Goal: Task Accomplishment & Management: Complete application form

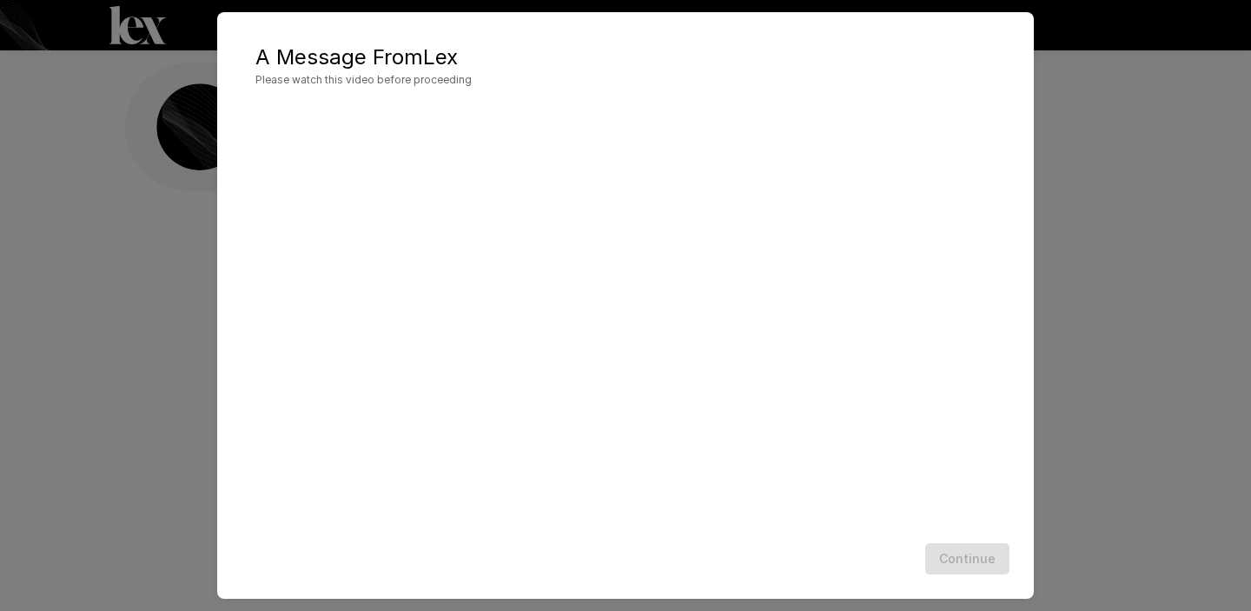
scroll to position [1, 0]
click at [977, 560] on button "Continue" at bounding box center [967, 559] width 84 height 32
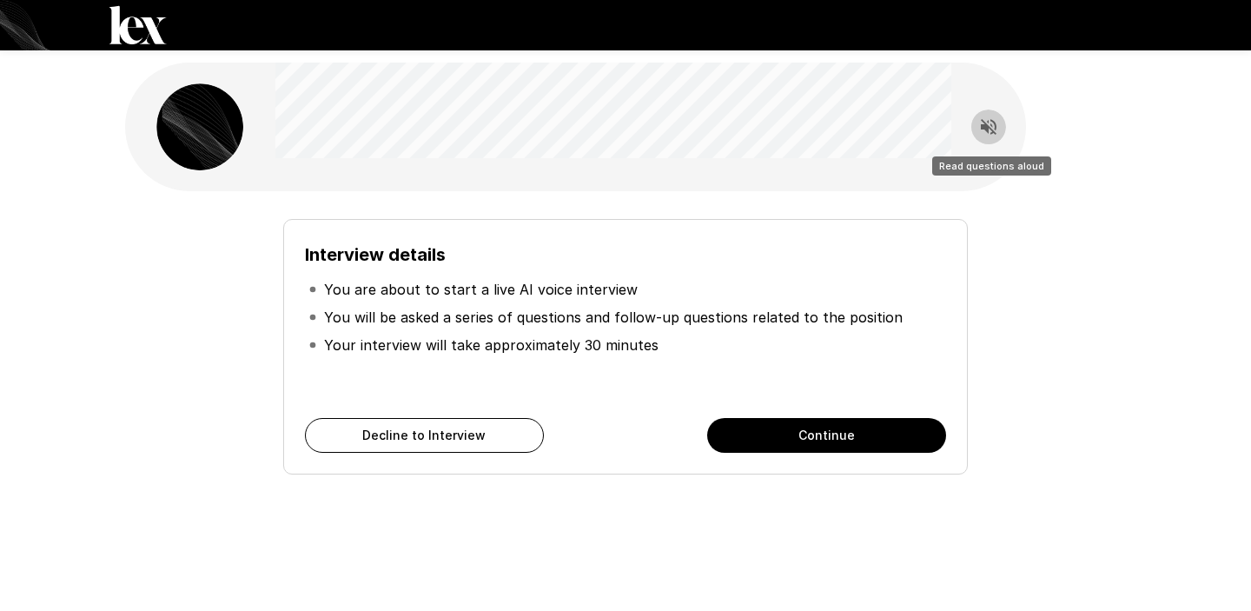
click at [983, 122] on icon "Read questions aloud" at bounding box center [989, 127] width 16 height 16
click at [997, 128] on icon "Stop reading questions aloud" at bounding box center [988, 126] width 21 height 21
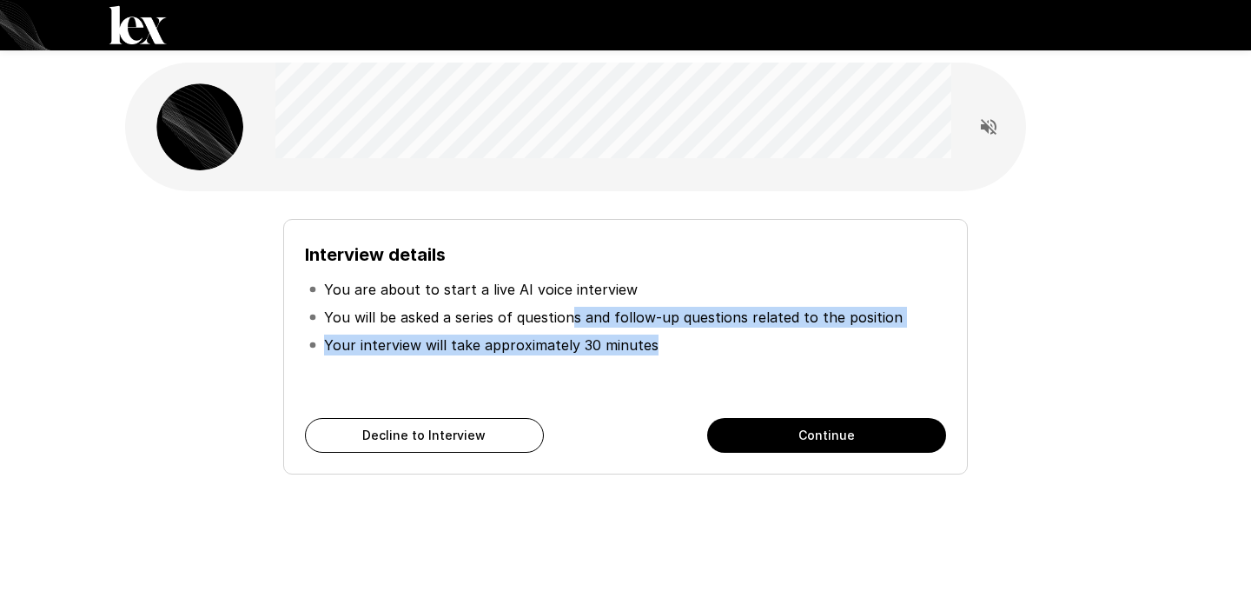
drag, startPoint x: 569, startPoint y: 316, endPoint x: 707, endPoint y: 354, distance: 143.3
click at [707, 354] on ul "You are about to start a live AI voice interview You will be asked a series of …" at bounding box center [625, 316] width 641 height 97
click at [707, 354] on li "Your interview will take approximately 30 minutes" at bounding box center [625, 345] width 641 height 28
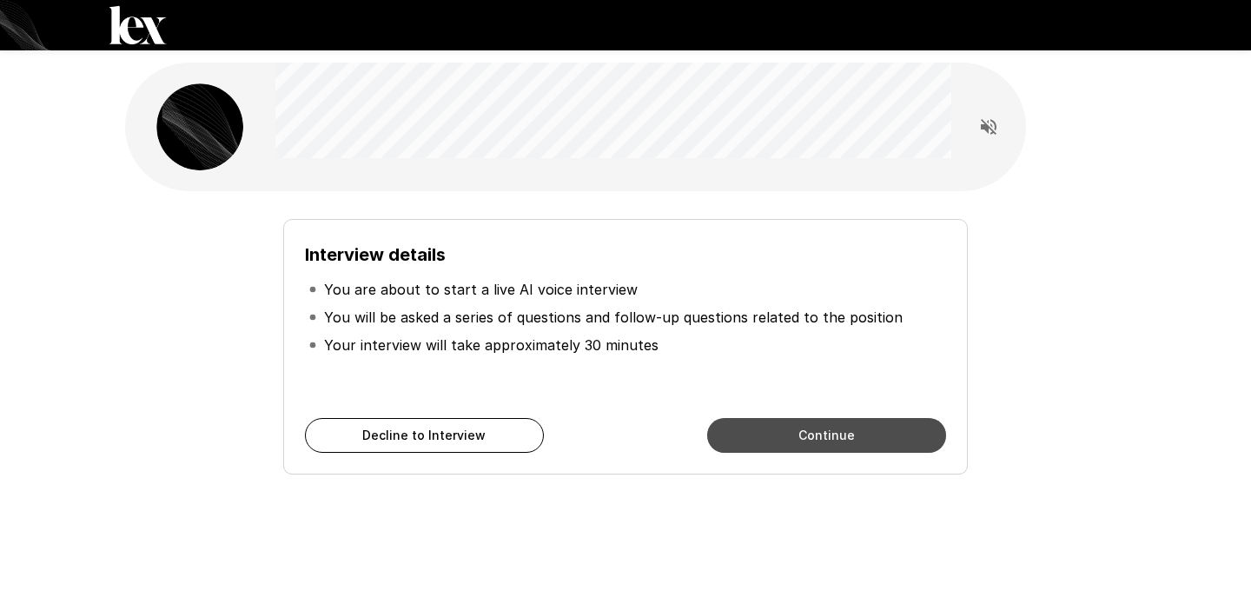
click at [775, 437] on button "Continue" at bounding box center [826, 435] width 239 height 35
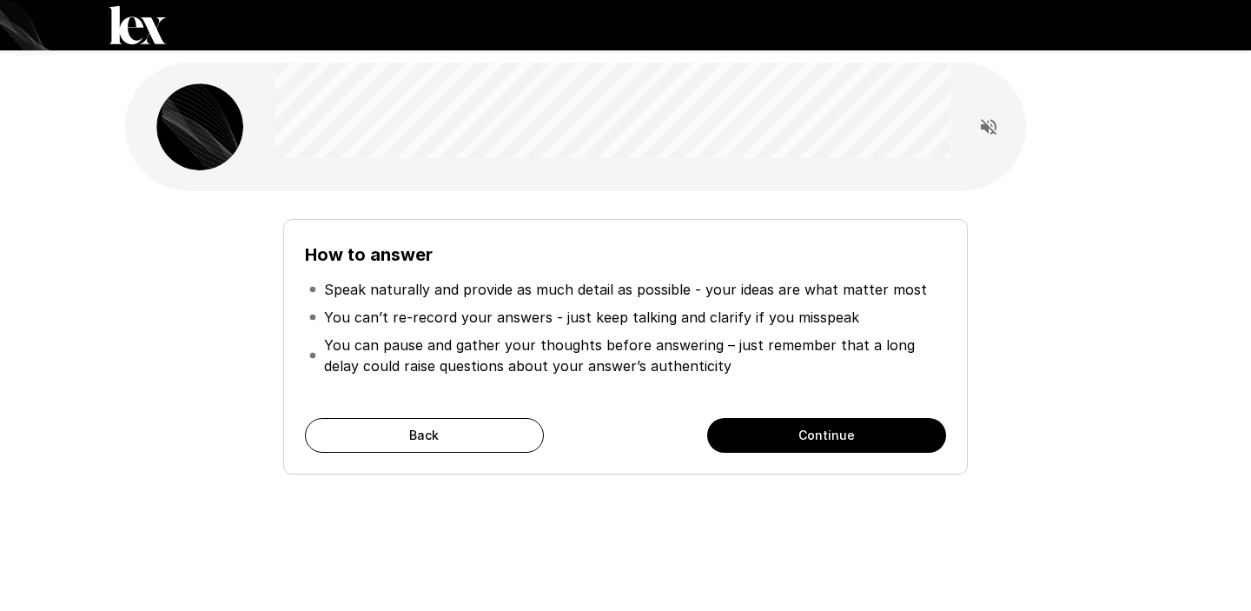
click at [820, 439] on button "Continue" at bounding box center [826, 435] width 239 height 35
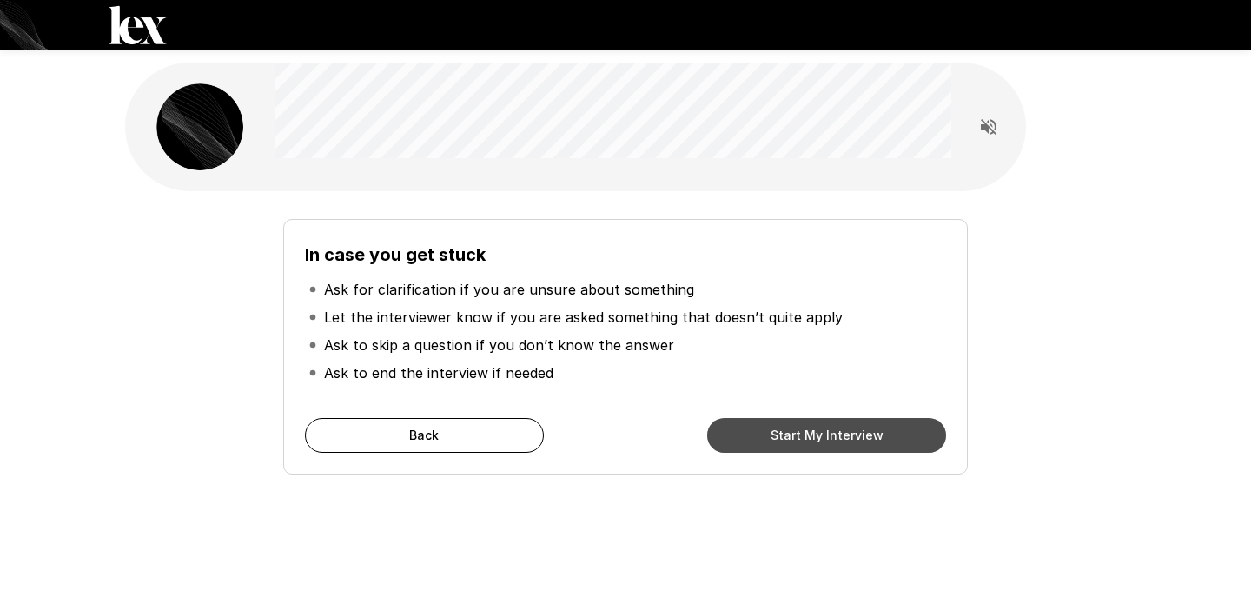
click at [785, 434] on button "Start My Interview" at bounding box center [826, 435] width 239 height 35
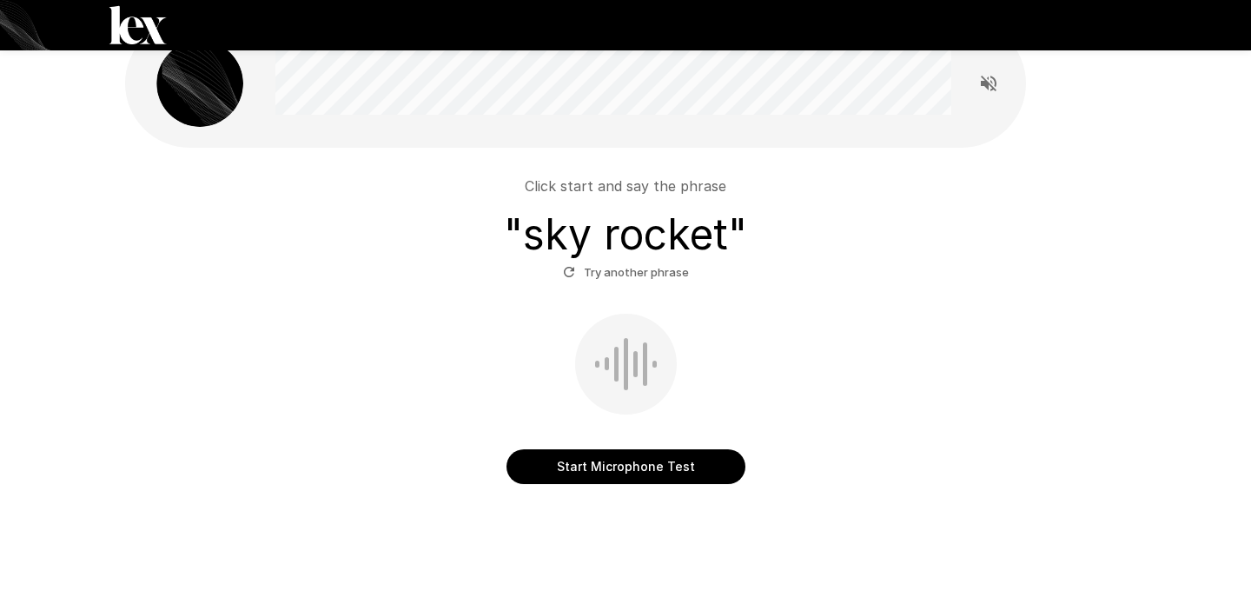
scroll to position [48, 0]
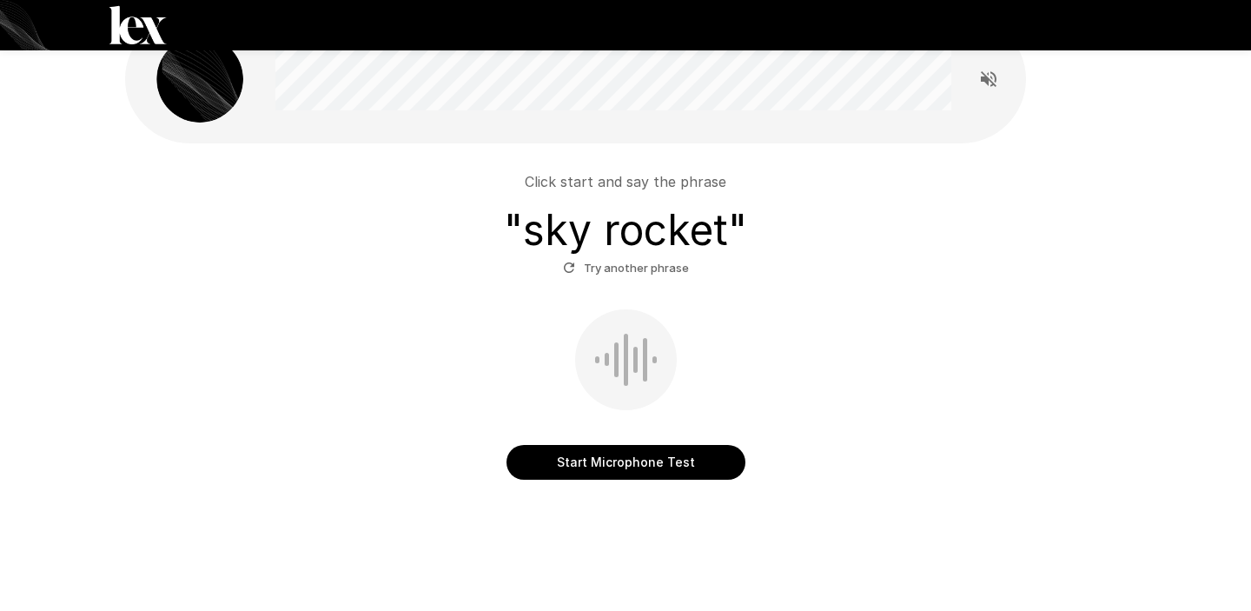
click at [597, 464] on button "Start Microphone Test" at bounding box center [626, 462] width 239 height 35
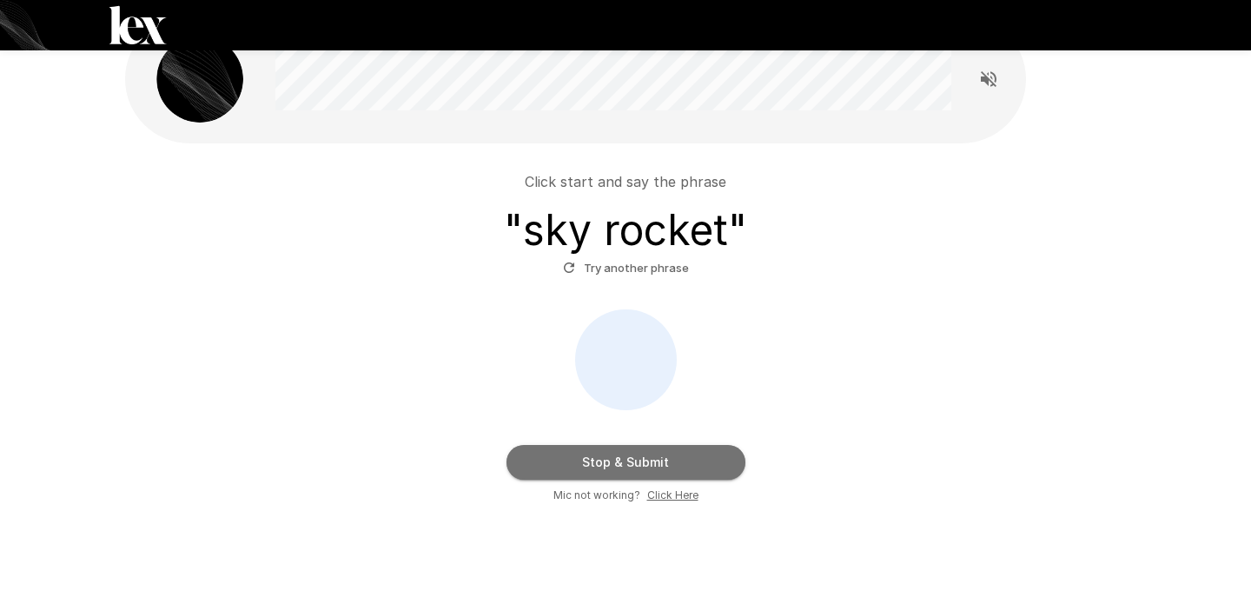
click at [552, 465] on button "Stop & Submit" at bounding box center [626, 462] width 239 height 35
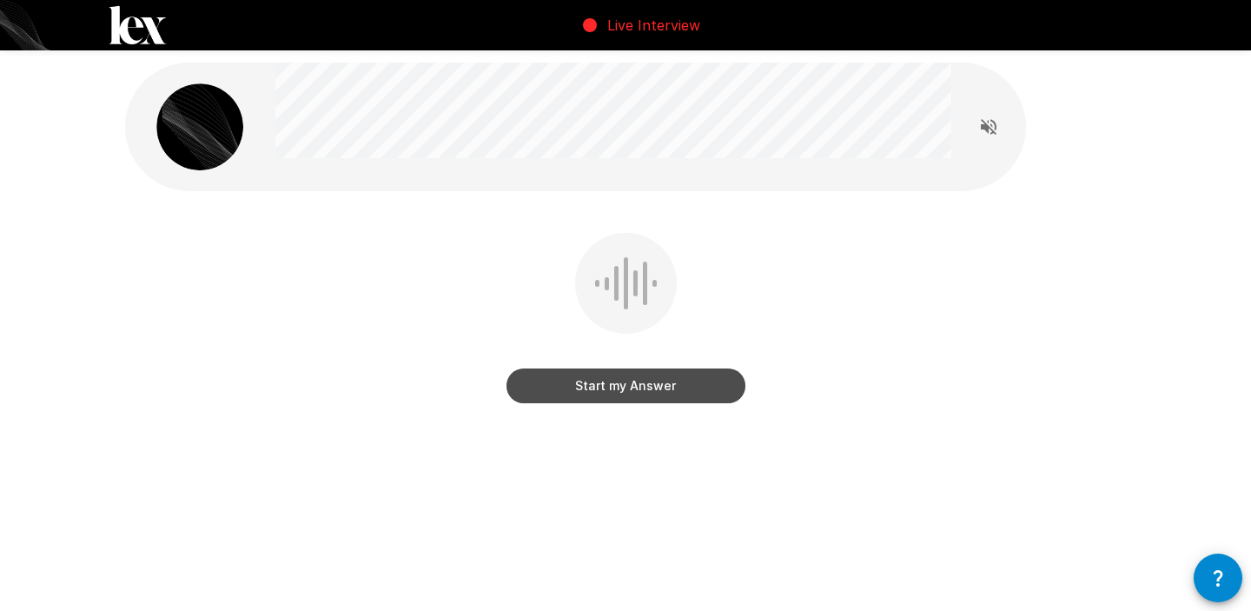
click at [687, 388] on button "Start my Answer" at bounding box center [626, 385] width 239 height 35
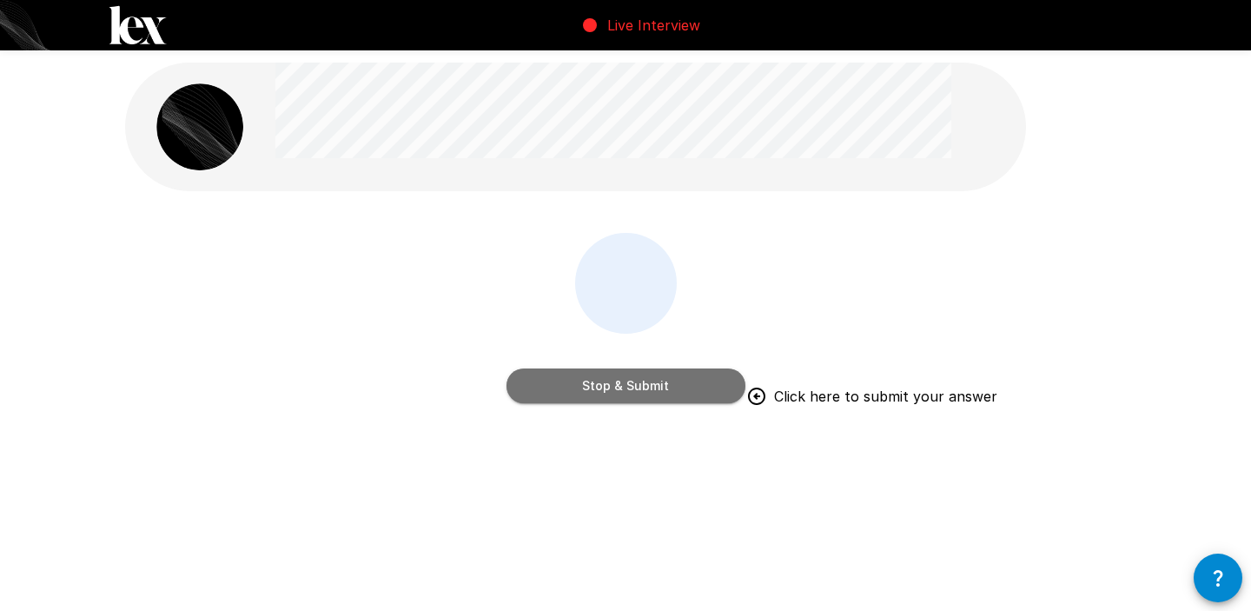
click at [674, 370] on button "Stop & Submit" at bounding box center [626, 385] width 239 height 35
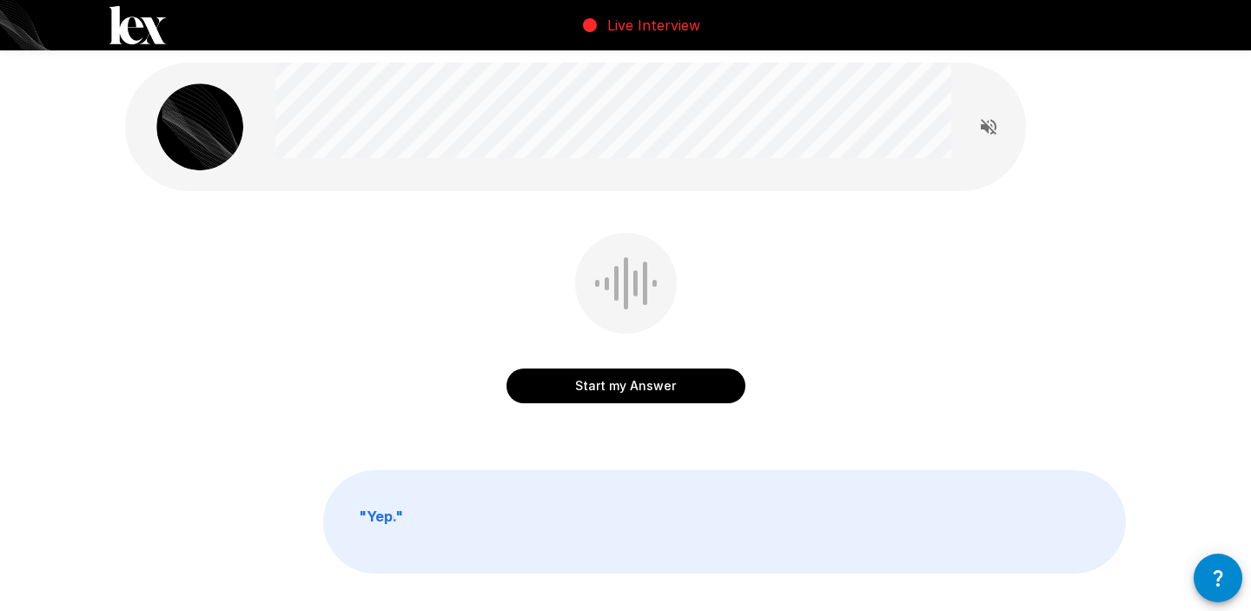
click at [673, 380] on button "Start my Answer" at bounding box center [626, 385] width 239 height 35
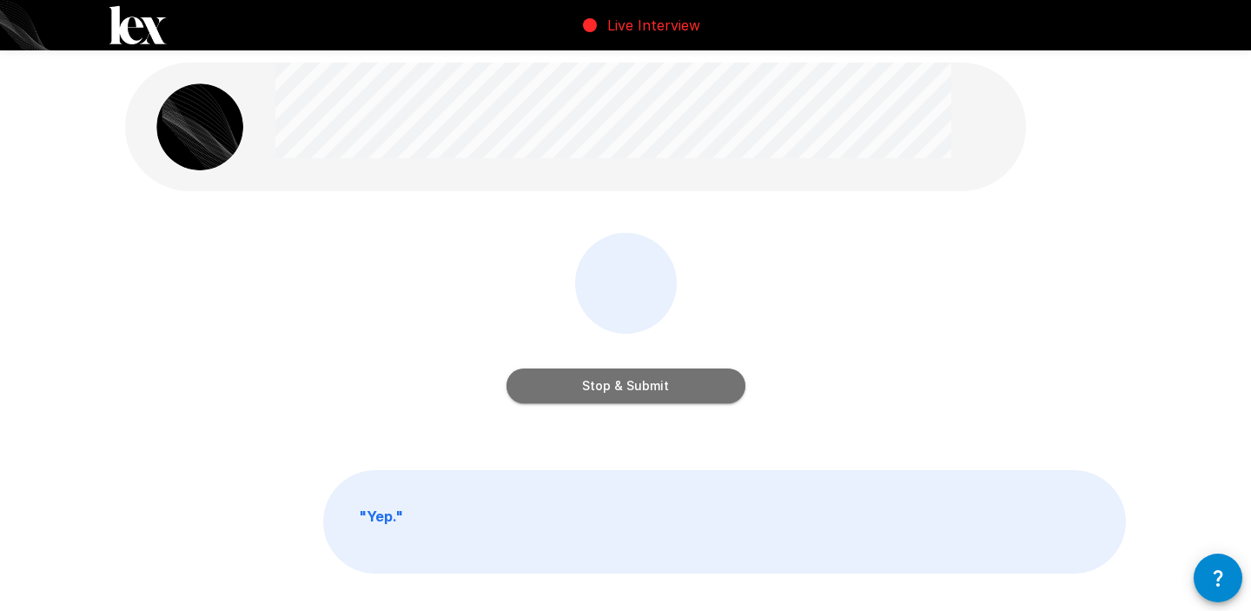
click at [687, 384] on button "Stop & Submit" at bounding box center [626, 385] width 239 height 35
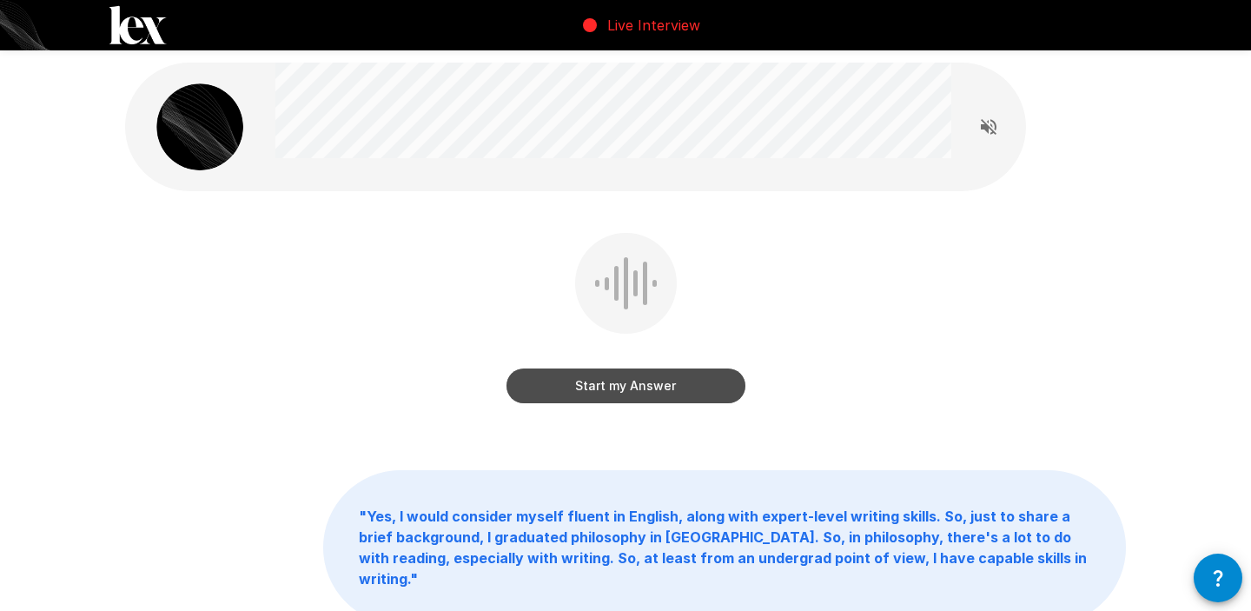
click at [675, 387] on button "Start my Answer" at bounding box center [626, 385] width 239 height 35
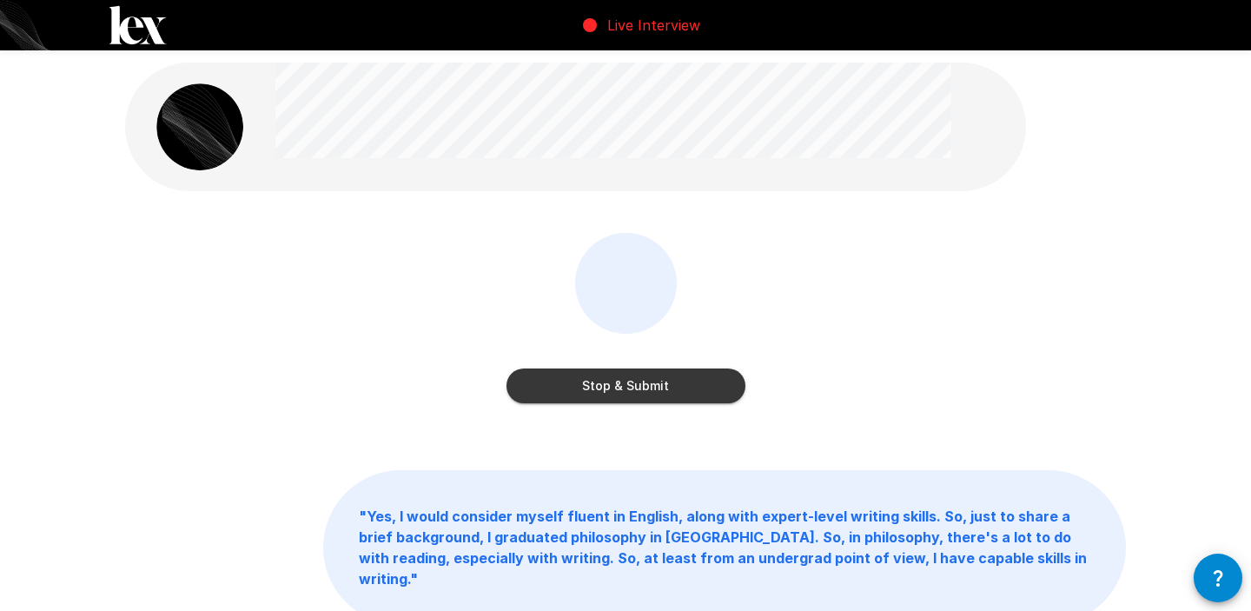
click at [684, 388] on button "Stop & Submit" at bounding box center [626, 385] width 239 height 35
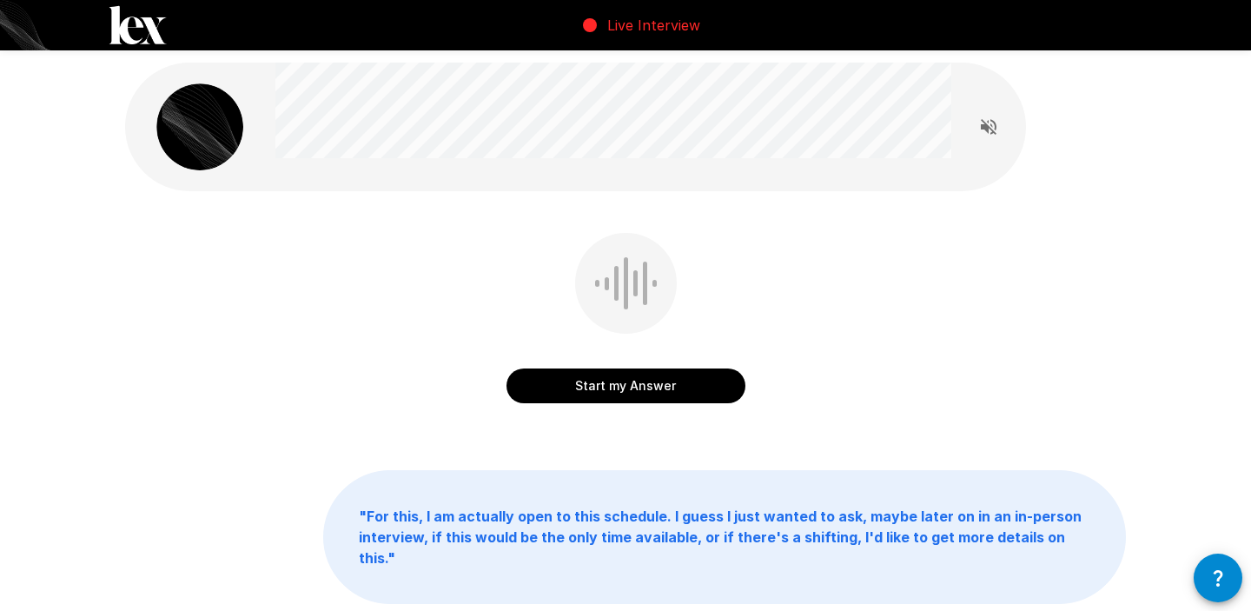
click at [684, 388] on button "Start my Answer" at bounding box center [626, 385] width 239 height 35
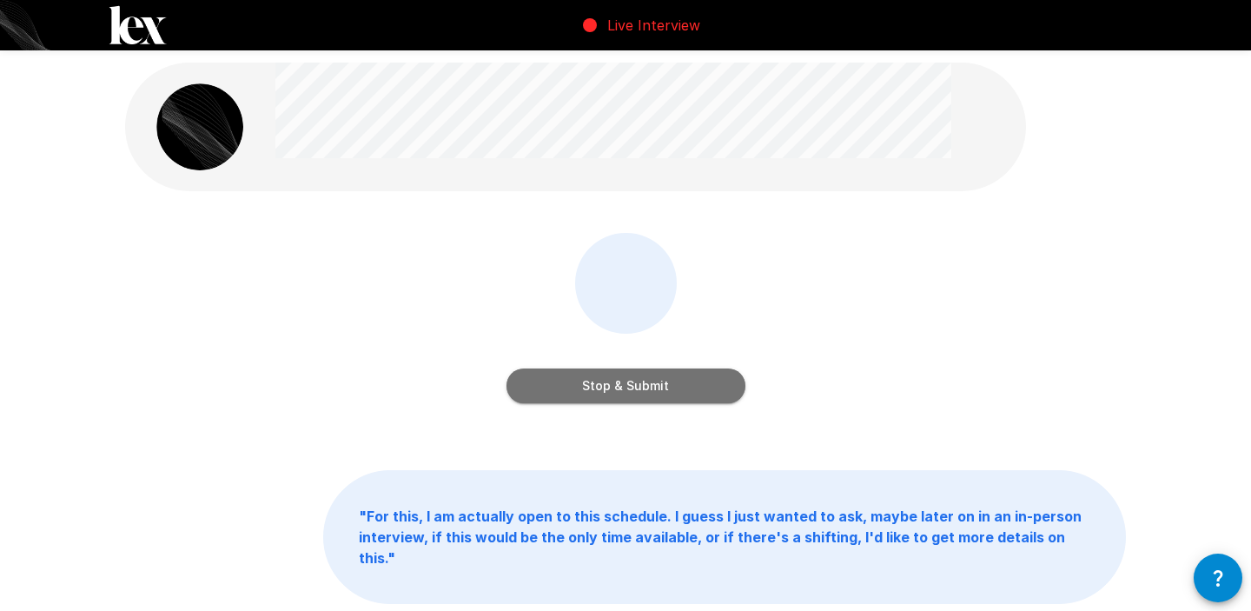
click at [684, 388] on button "Stop & Submit" at bounding box center [626, 385] width 239 height 35
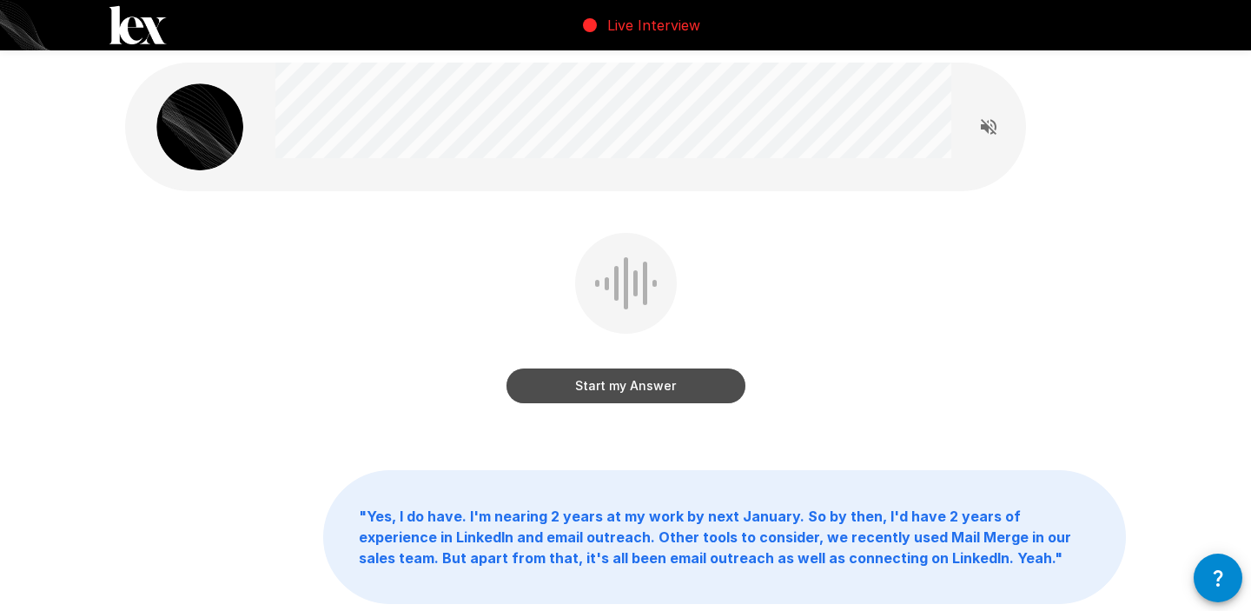
click at [684, 388] on button "Start my Answer" at bounding box center [626, 385] width 239 height 35
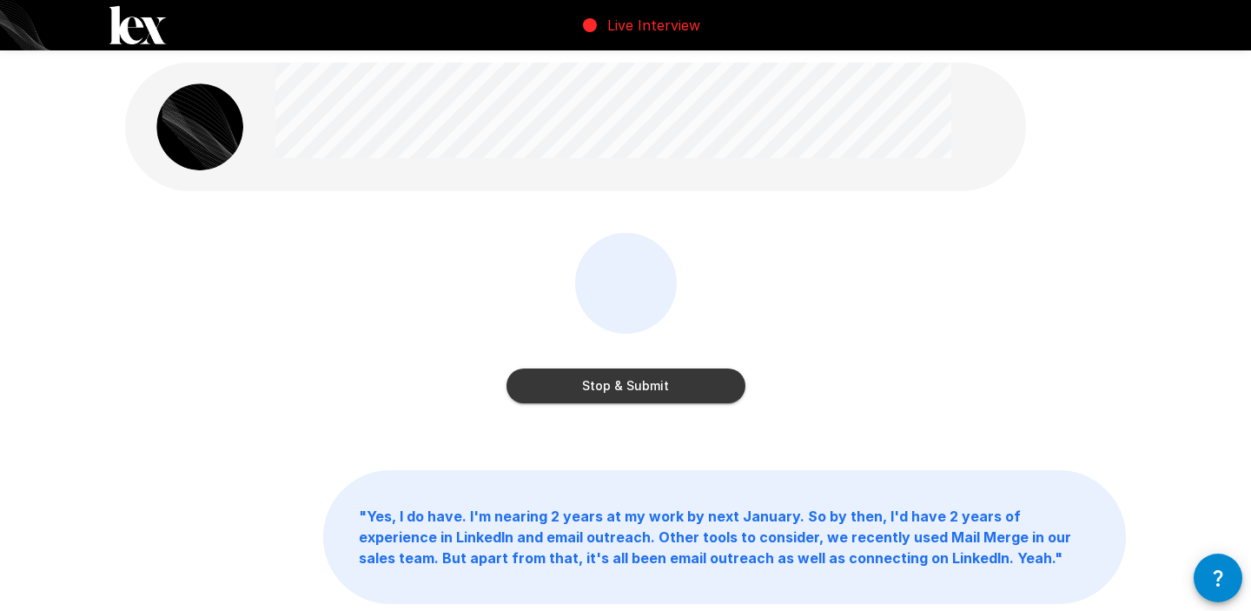
click at [684, 388] on button "Stop & Submit" at bounding box center [626, 385] width 239 height 35
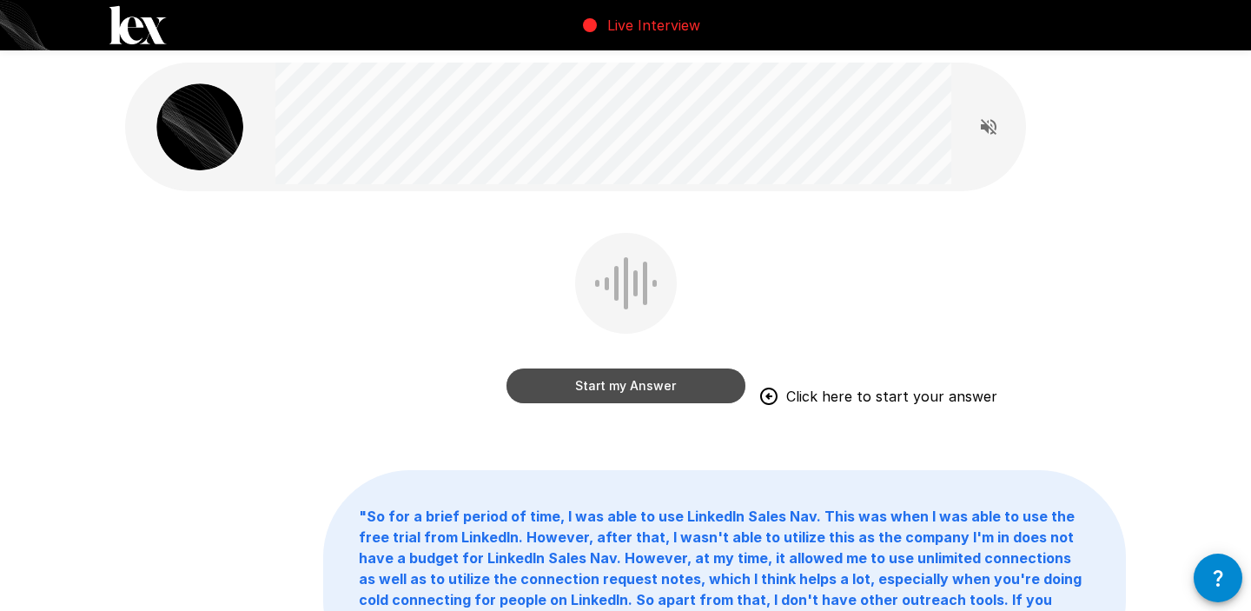
click at [684, 388] on button "Start my Answer" at bounding box center [626, 385] width 239 height 35
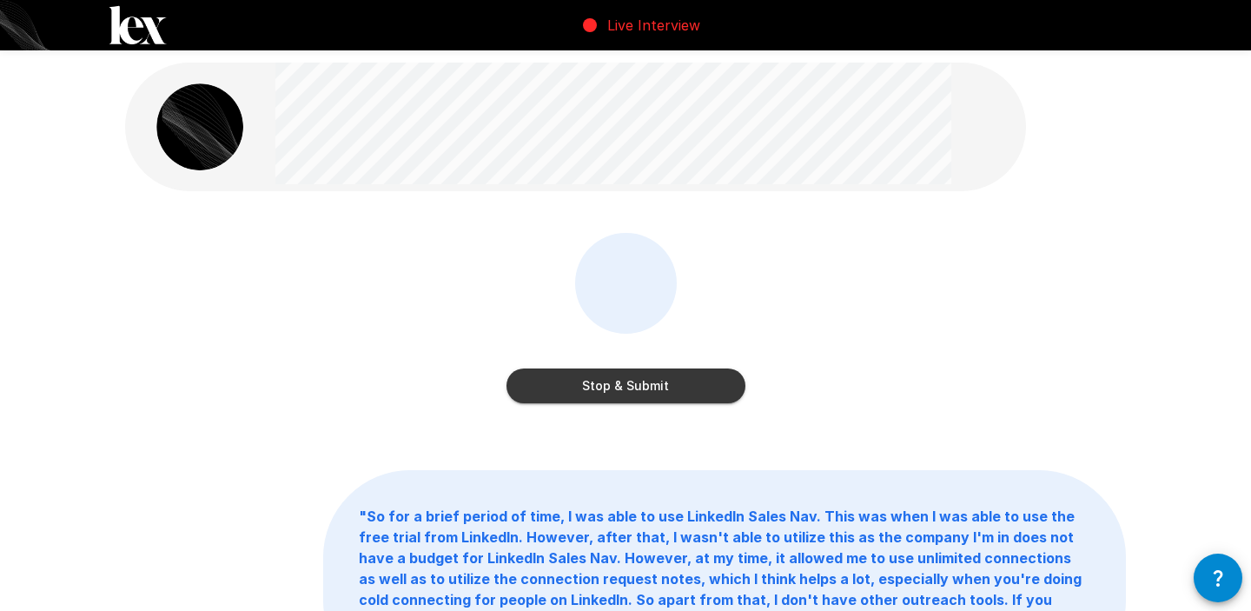
click at [684, 388] on button "Stop & Submit" at bounding box center [626, 385] width 239 height 35
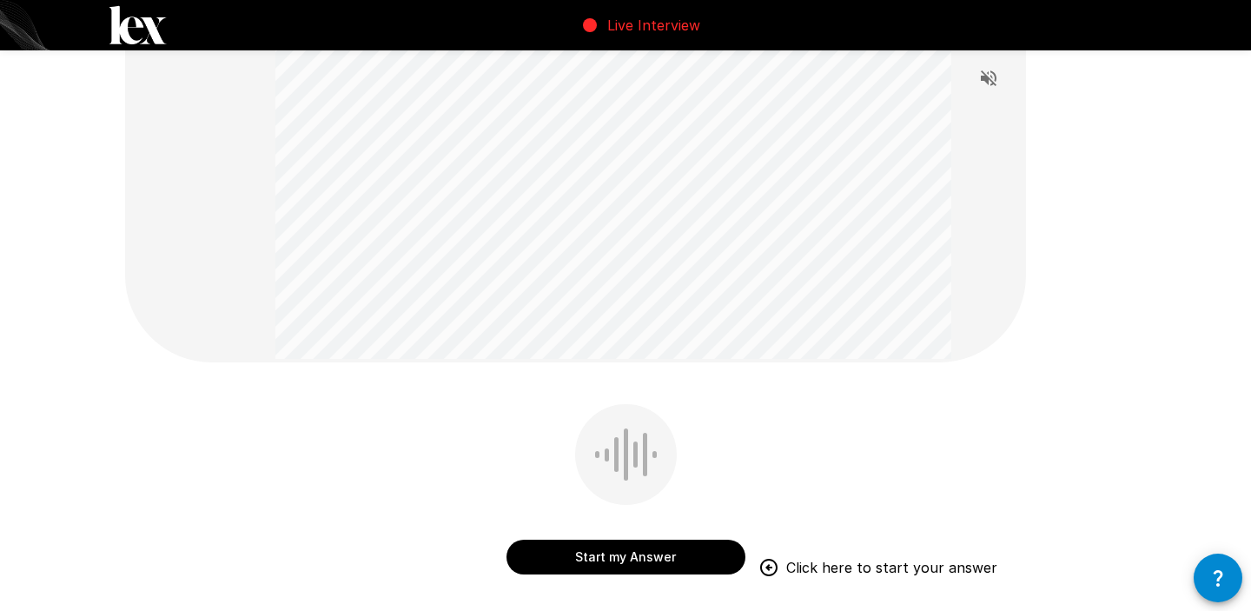
scroll to position [270, 0]
click at [656, 559] on button "Start my Answer" at bounding box center [626, 555] width 239 height 35
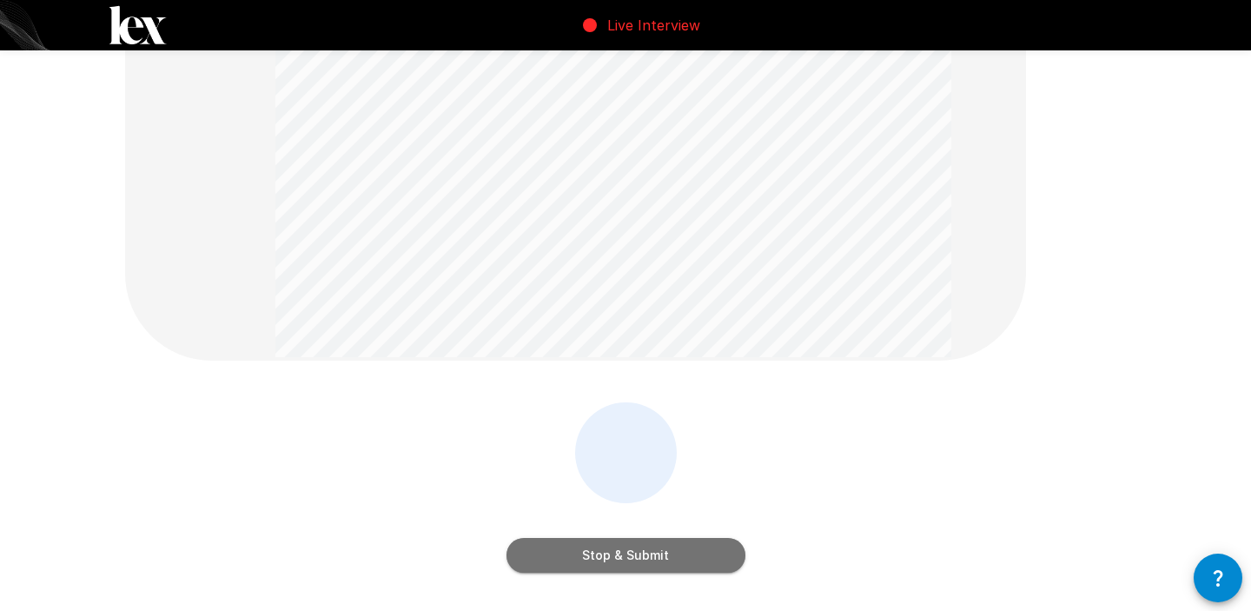
click at [656, 558] on button "Stop & Submit" at bounding box center [626, 555] width 239 height 35
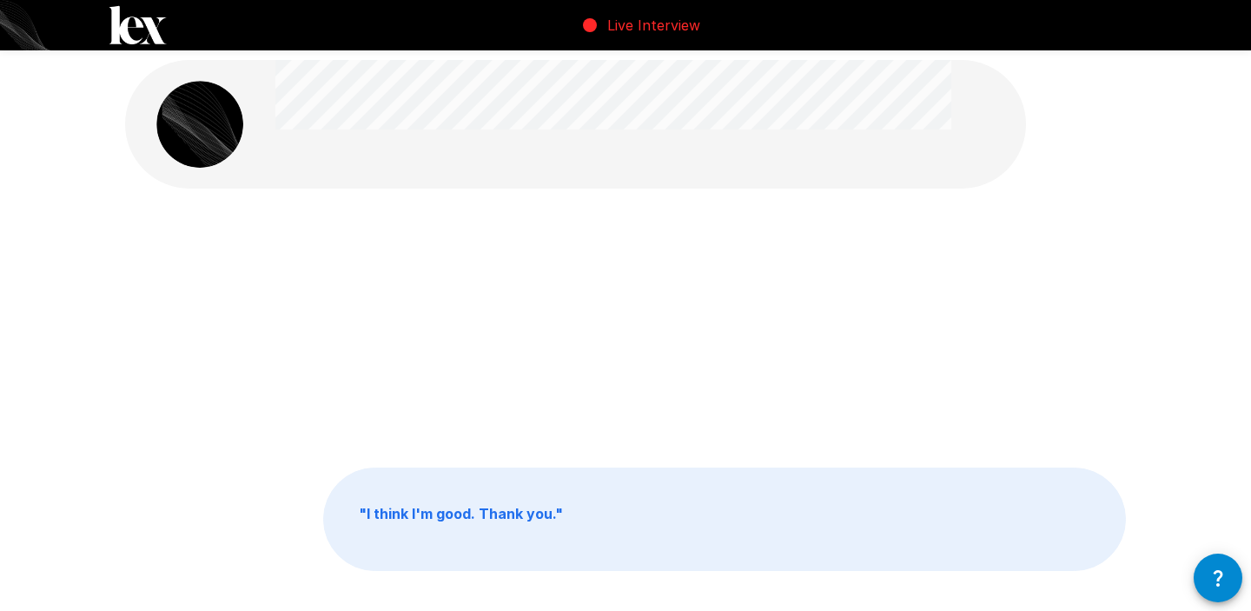
scroll to position [0, 0]
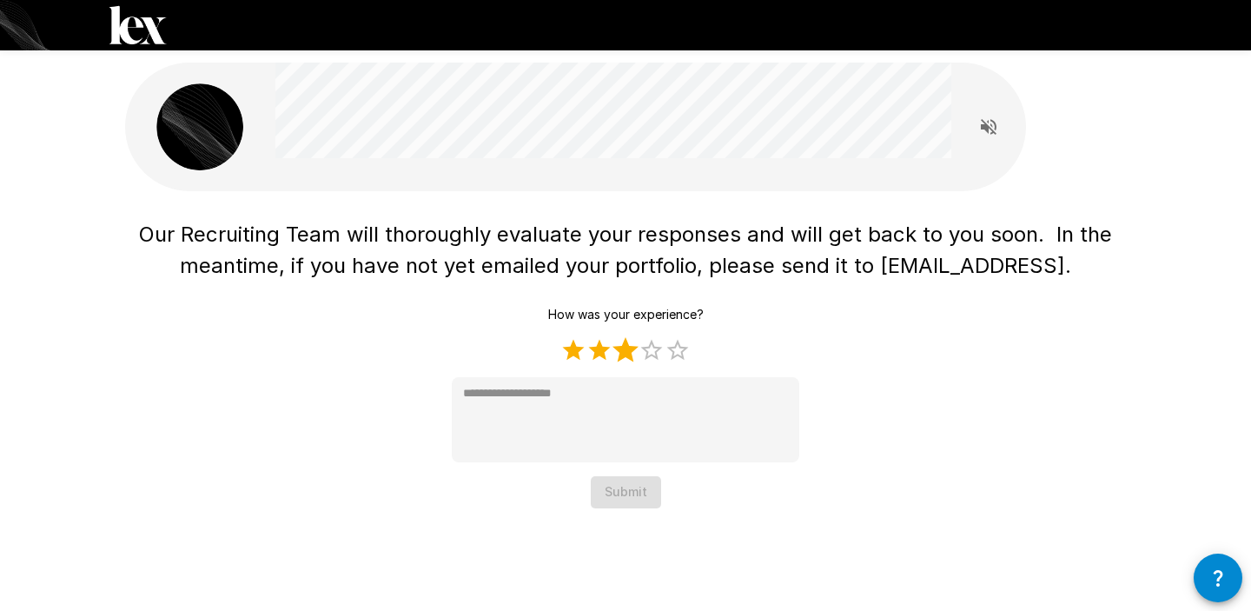
click at [626, 348] on label "3 Stars" at bounding box center [626, 350] width 26 height 26
type textarea "*"
click at [606, 489] on button "Submit" at bounding box center [626, 492] width 70 height 32
